Goal: Information Seeking & Learning: Check status

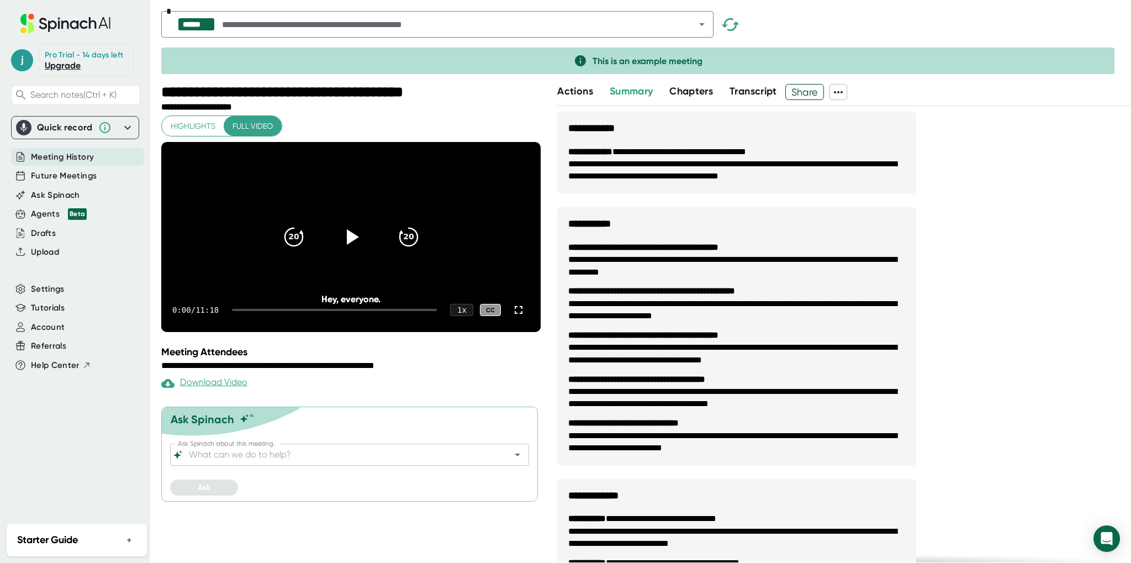
click at [76, 156] on span "Meeting History" at bounding box center [62, 157] width 63 height 13
click at [45, 172] on span "Future Meetings" at bounding box center [64, 176] width 66 height 13
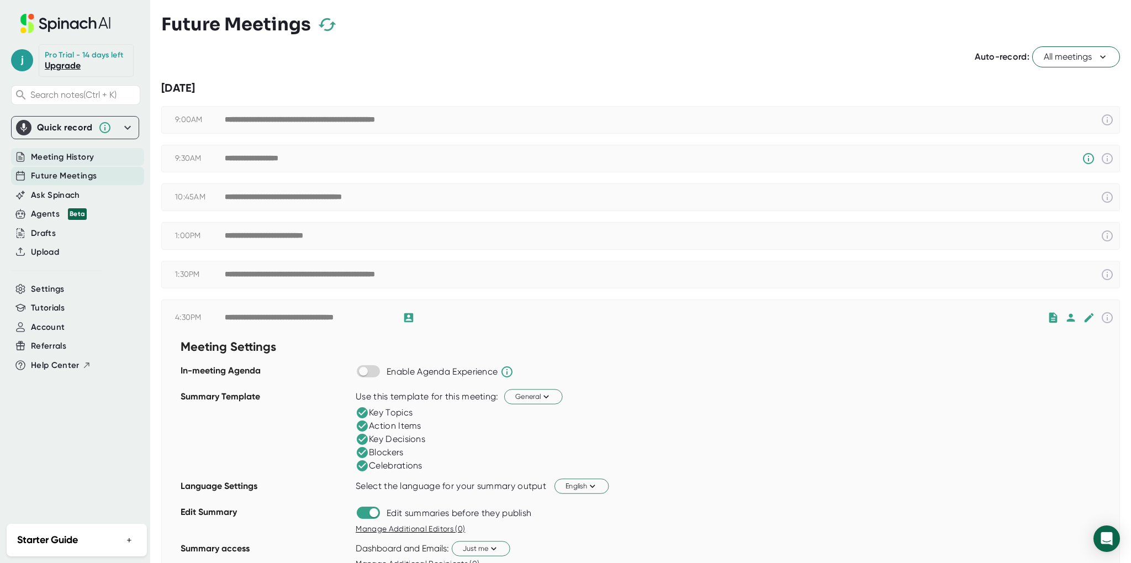
click at [59, 162] on span "Meeting History" at bounding box center [62, 157] width 63 height 13
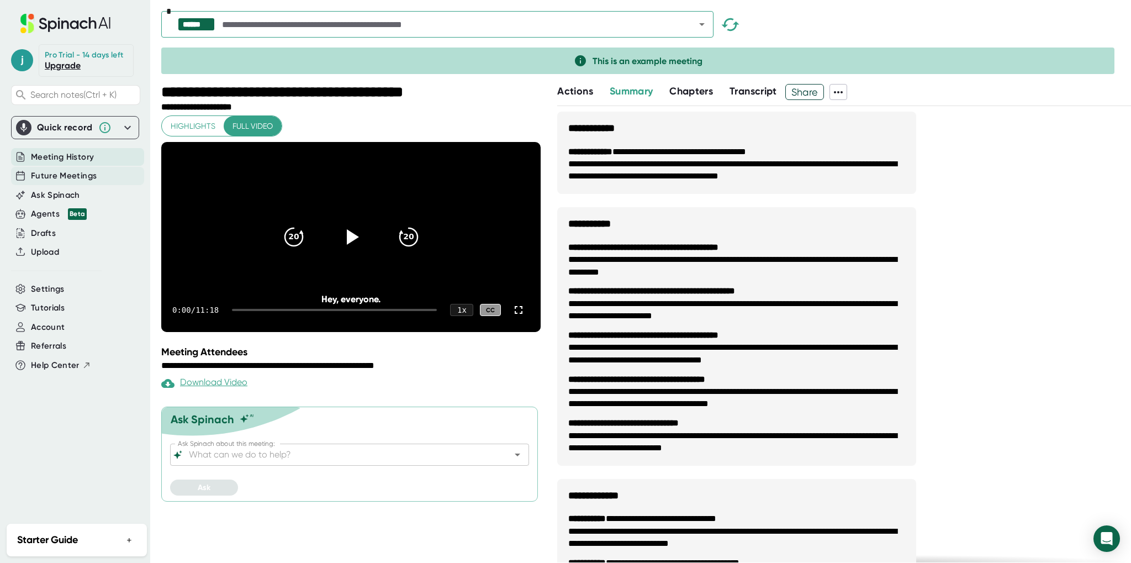
click at [51, 177] on span "Future Meetings" at bounding box center [64, 176] width 66 height 13
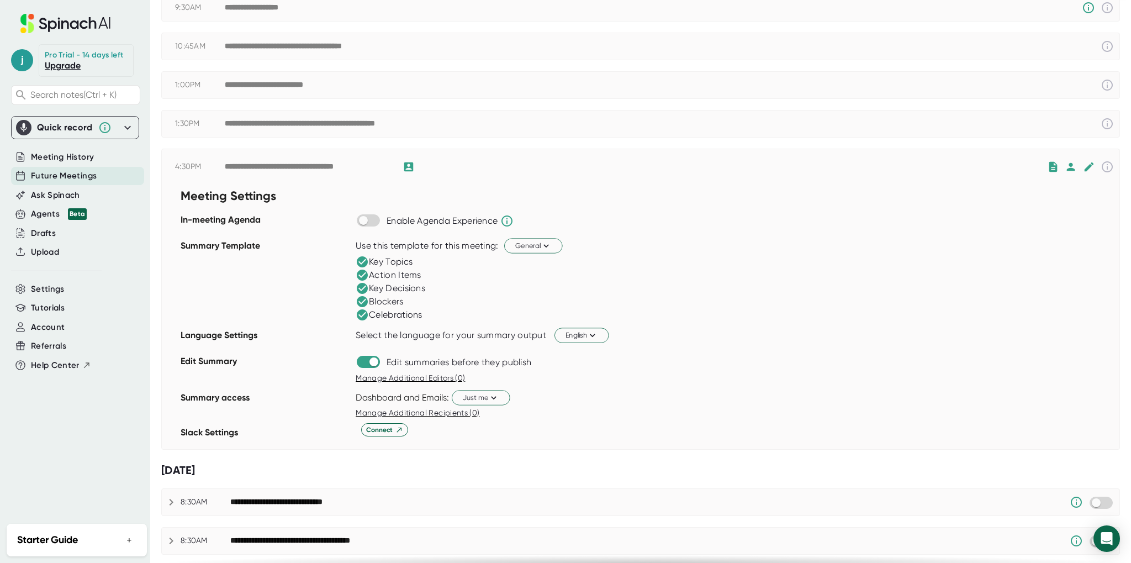
scroll to position [121, 0]
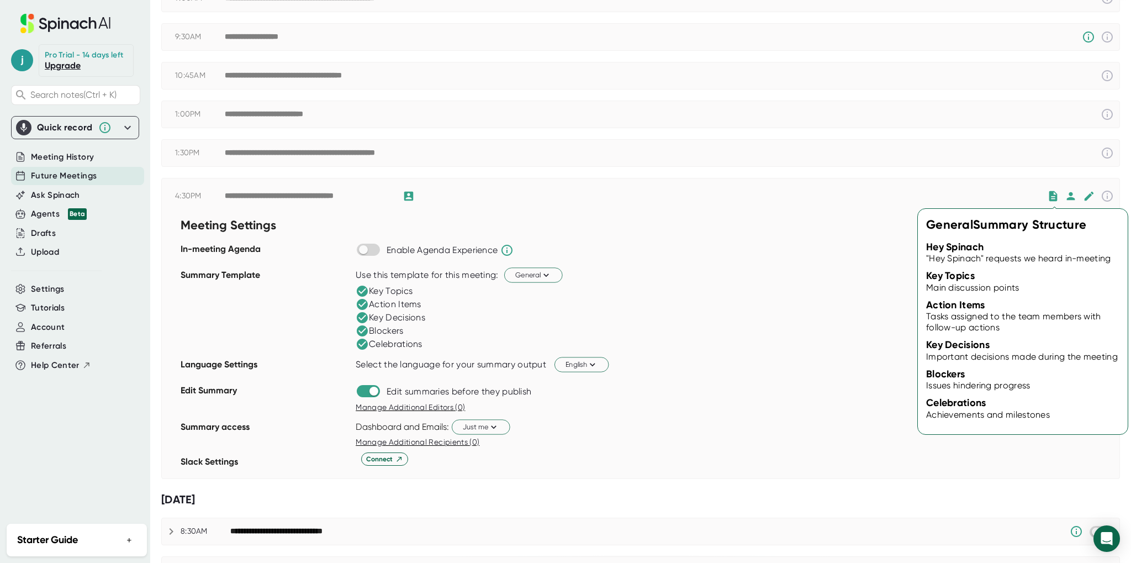
click at [1052, 197] on icon at bounding box center [1053, 196] width 12 height 12
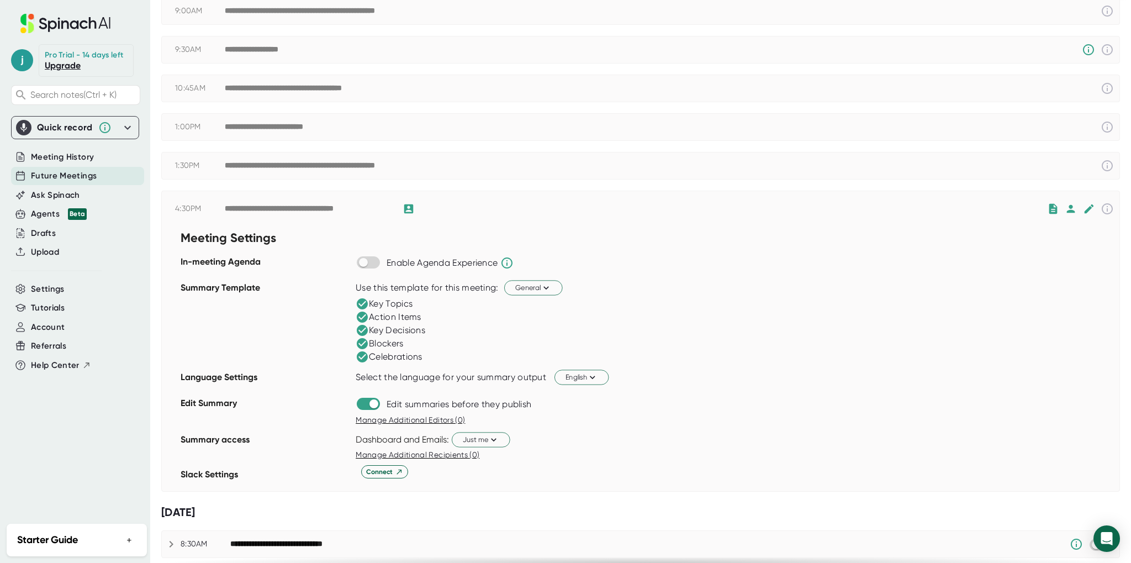
scroll to position [61, 0]
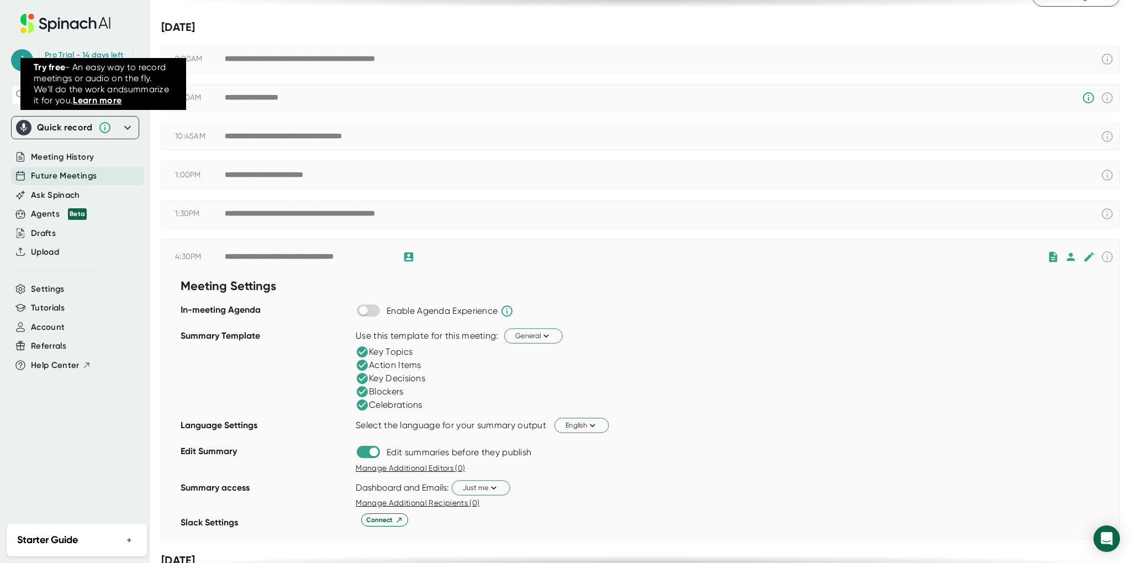
click at [123, 129] on icon at bounding box center [127, 127] width 13 height 13
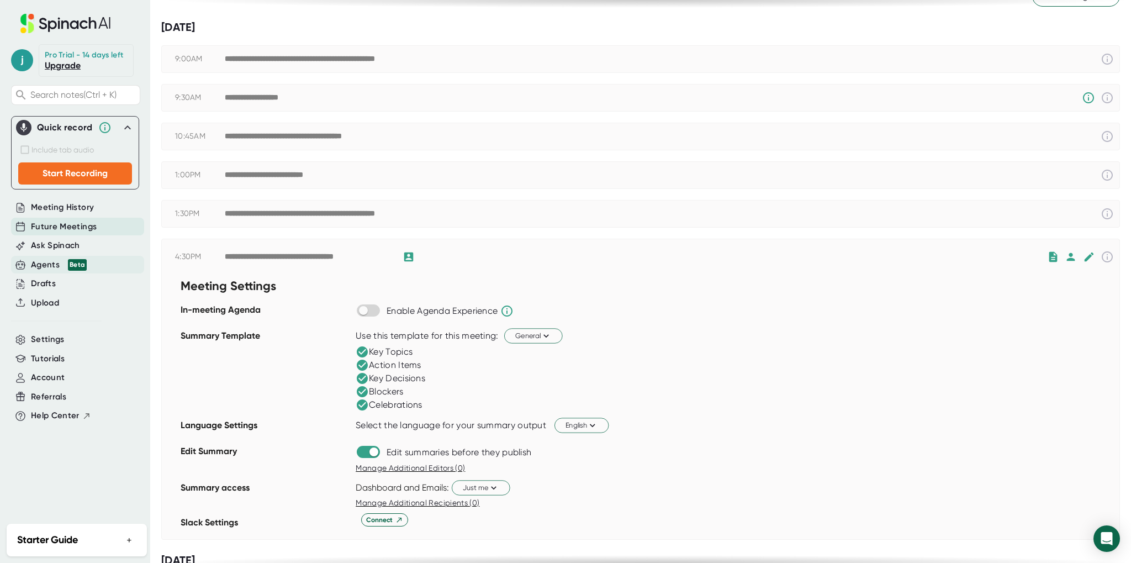
click at [118, 259] on div "Agents Beta" at bounding box center [77, 265] width 133 height 18
